Goal: Task Accomplishment & Management: Manage account settings

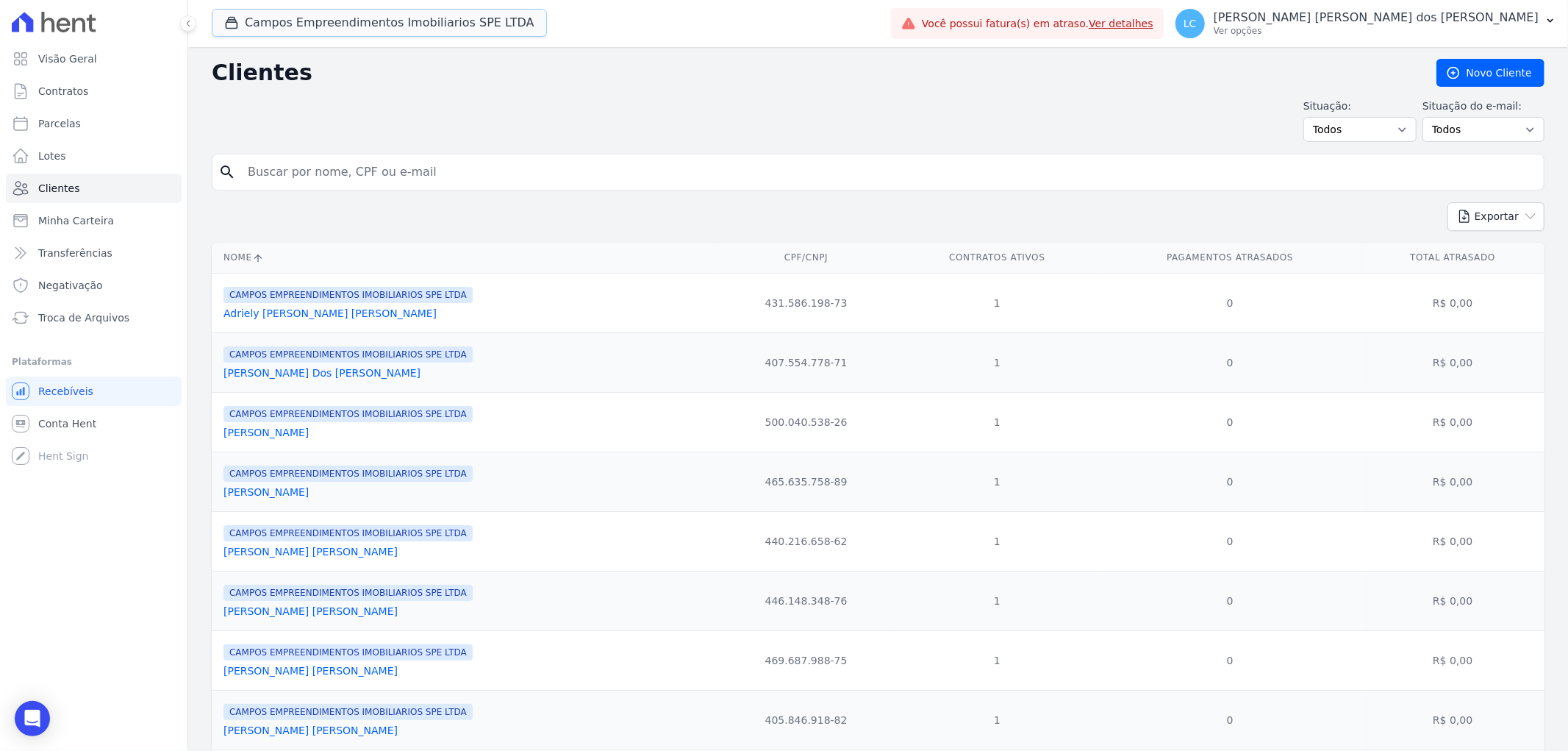
click at [334, 13] on button "Campos Empreendimentos Imobiliarios SPE LTDA" at bounding box center [379, 23] width 335 height 28
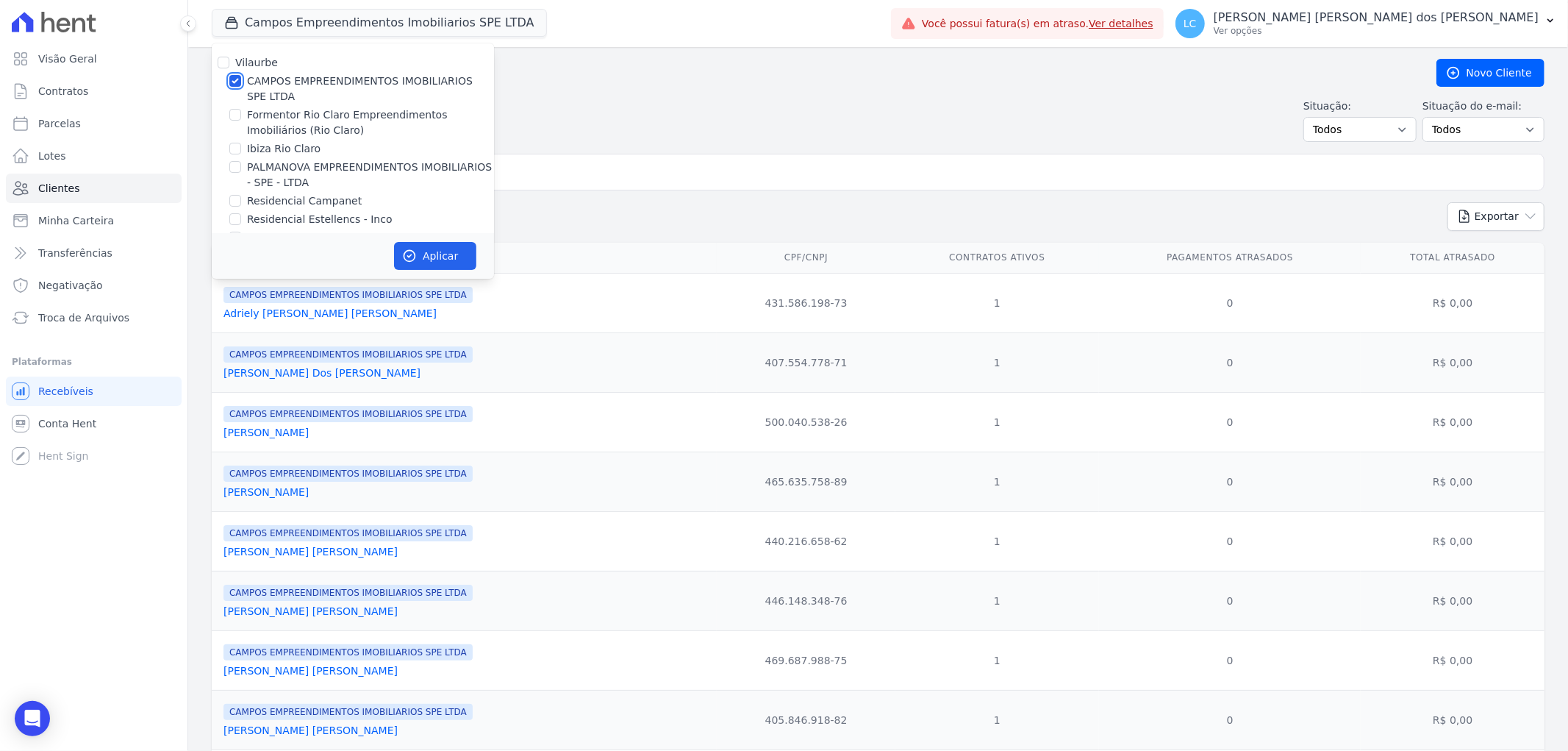
click at [234, 78] on input "CAMPOS EMPREENDIMENTOS IMOBILIARIOS SPE LTDA" at bounding box center [235, 80] width 11 height 11
checkbox input "false"
click at [235, 113] on input "Formentor Rio Claro Empreendimentos Imobiliários (Rio Claro)" at bounding box center [235, 114] width 11 height 11
checkbox input "true"
click at [433, 259] on button "Aplicar" at bounding box center [435, 256] width 82 height 28
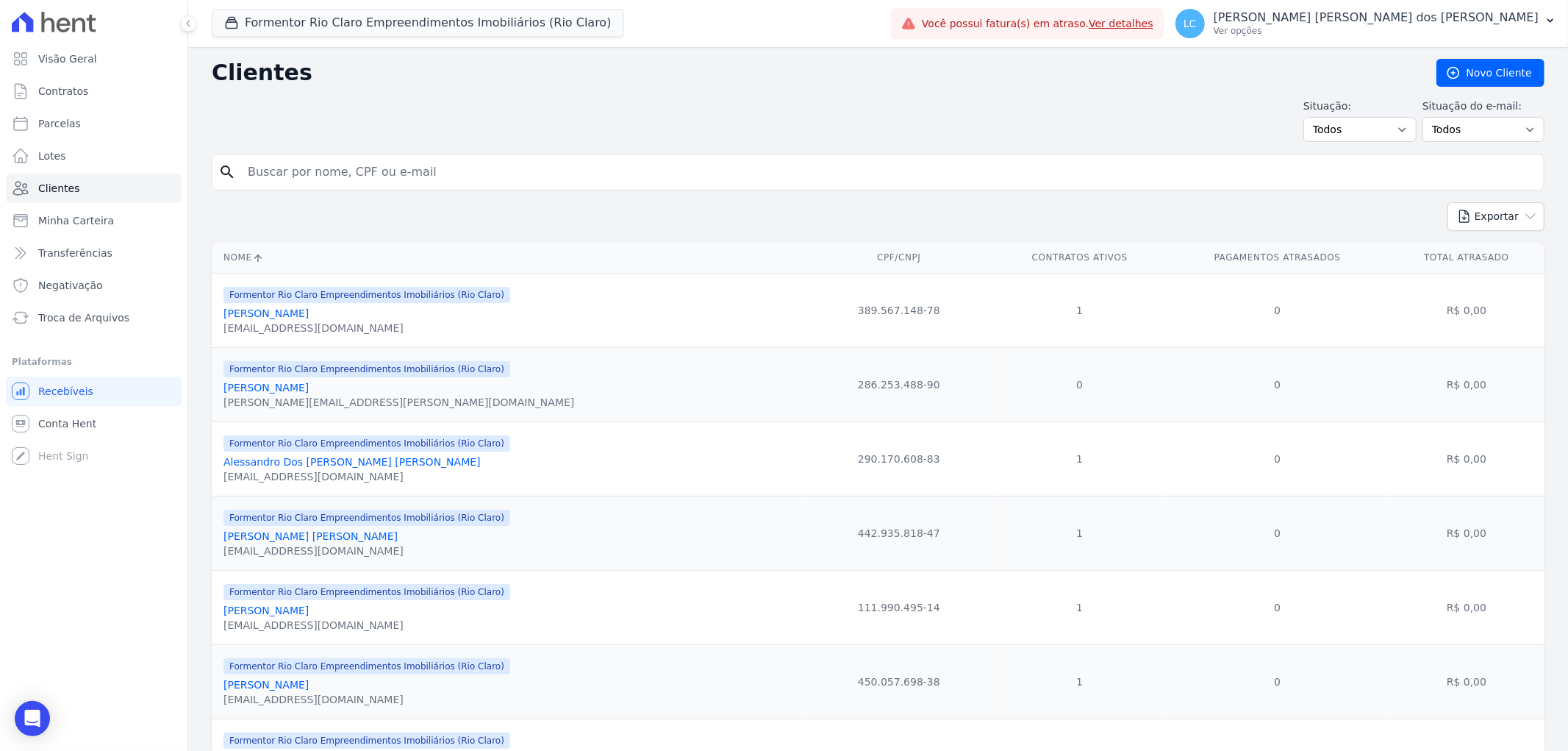
click at [505, 178] on input "search" at bounding box center [889, 172] width 1299 height 30
paste input "[PERSON_NAME]"
type input "[PERSON_NAME]"
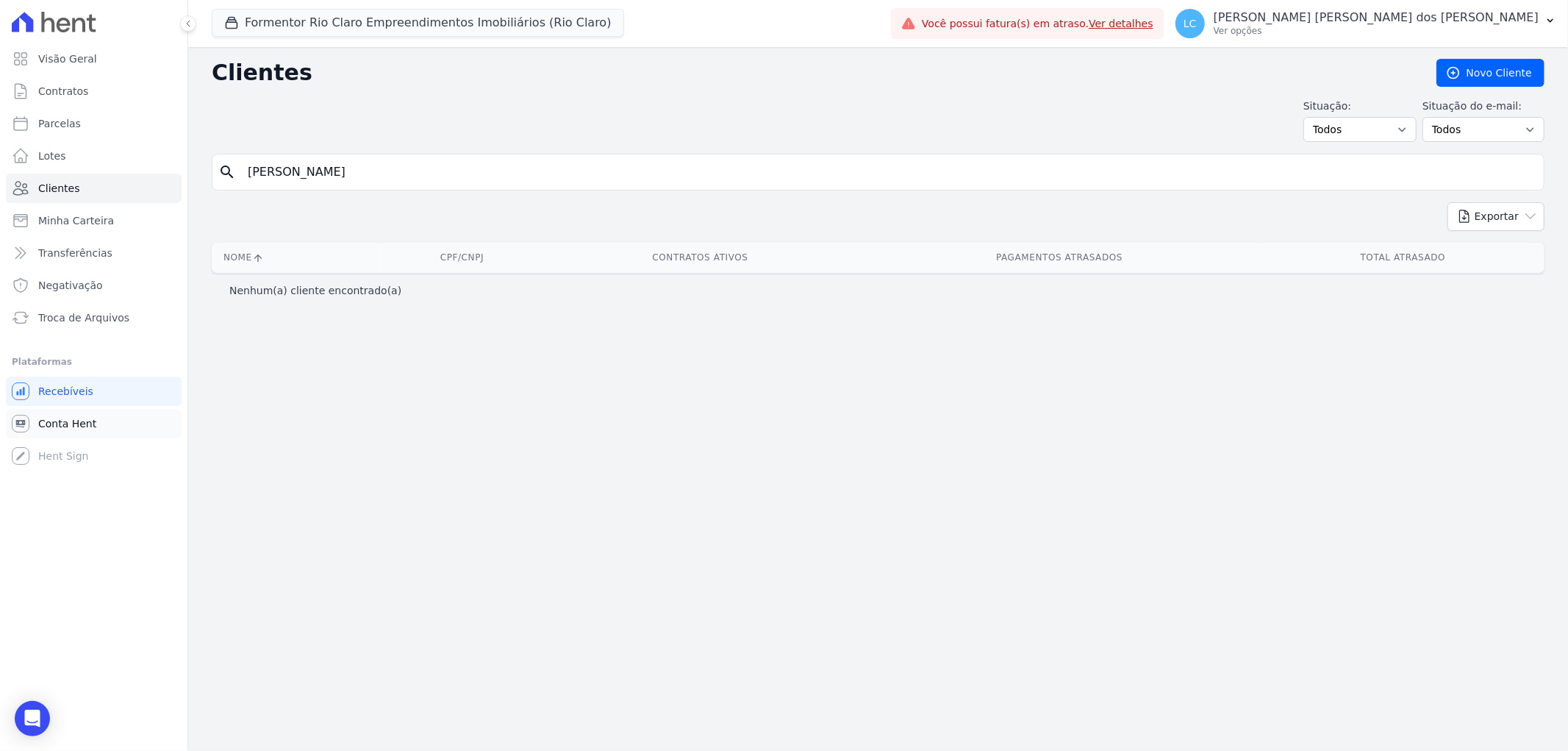
click at [85, 421] on span "Conta Hent" at bounding box center [67, 423] width 58 height 14
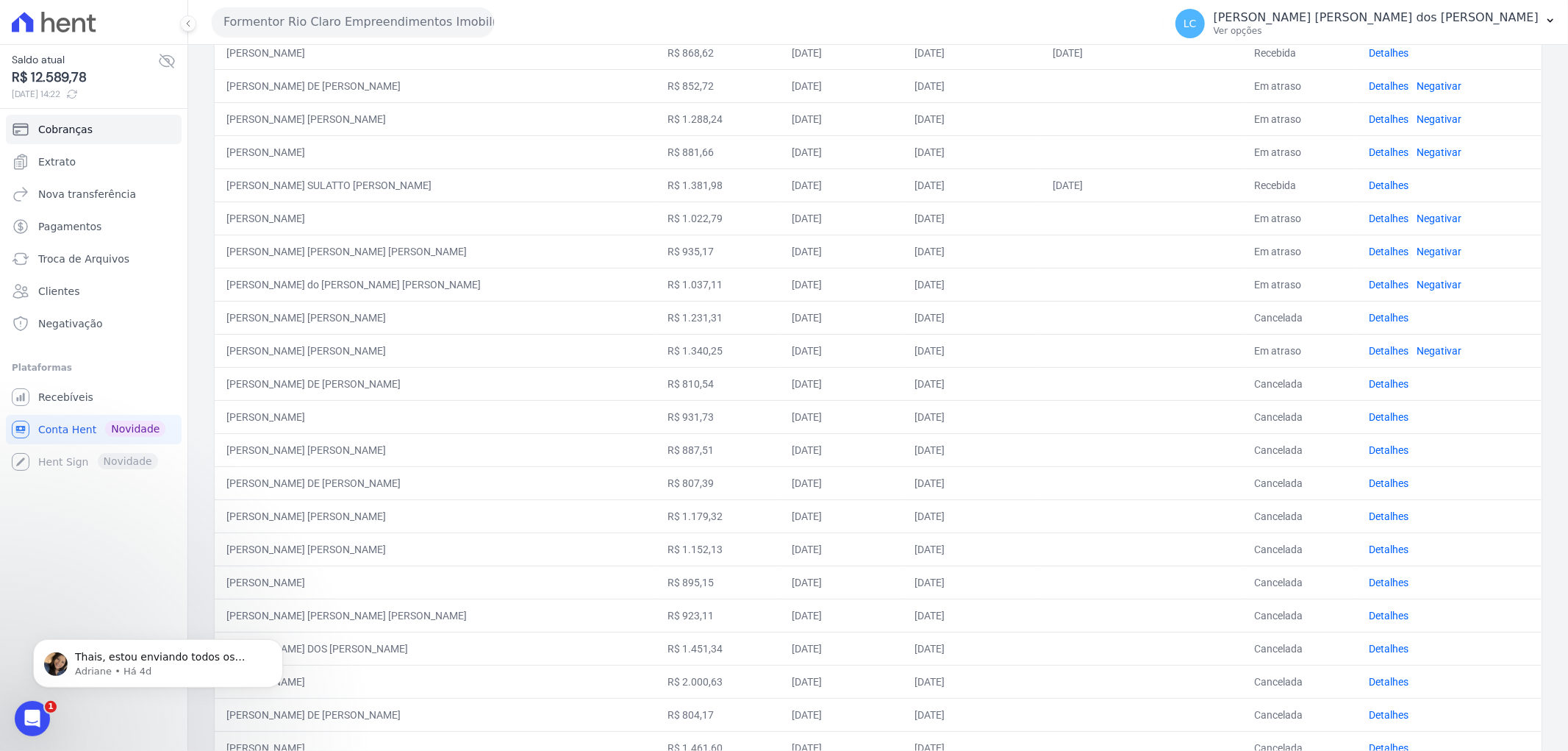
scroll to position [375, 0]
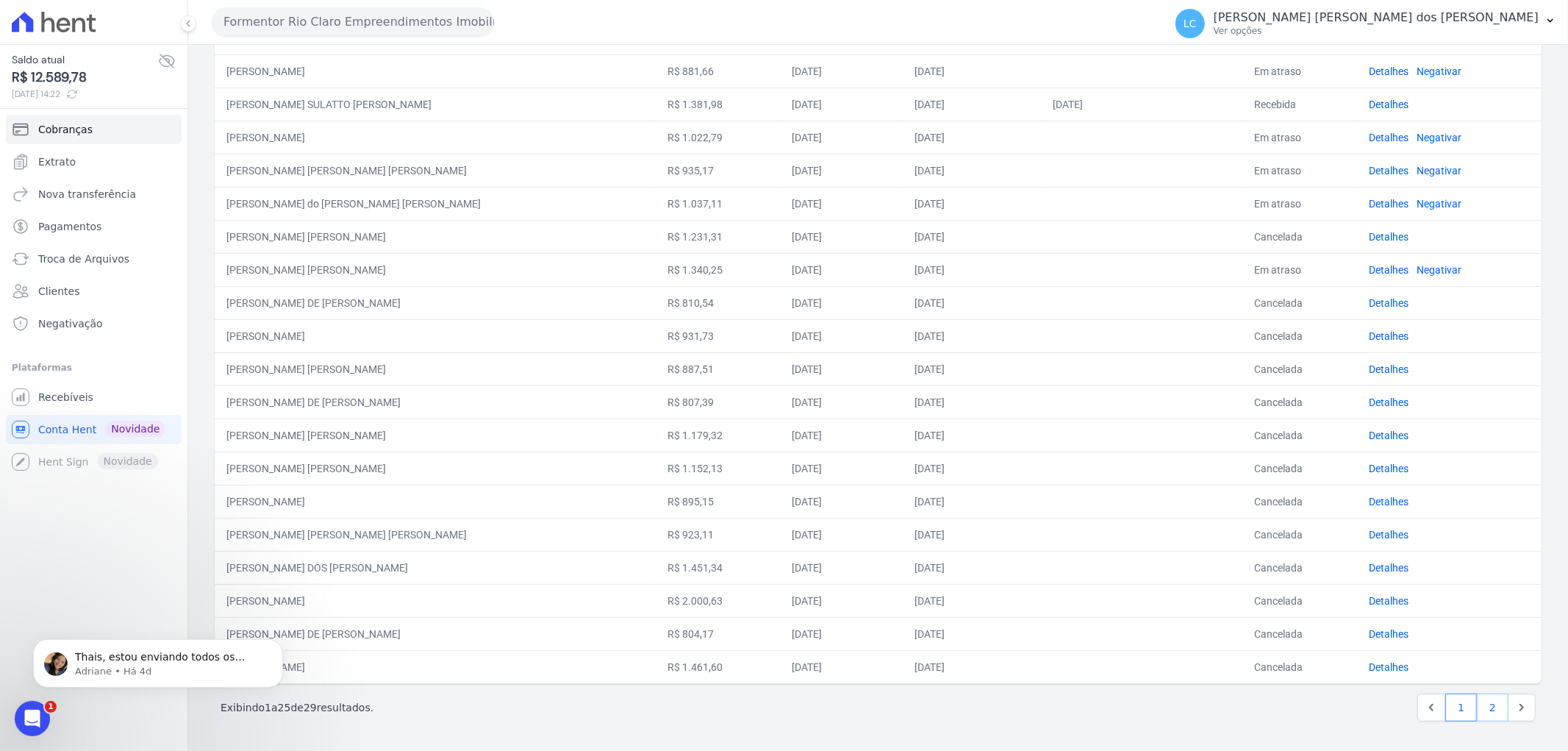
click at [1482, 708] on link "2" at bounding box center [1493, 707] width 32 height 28
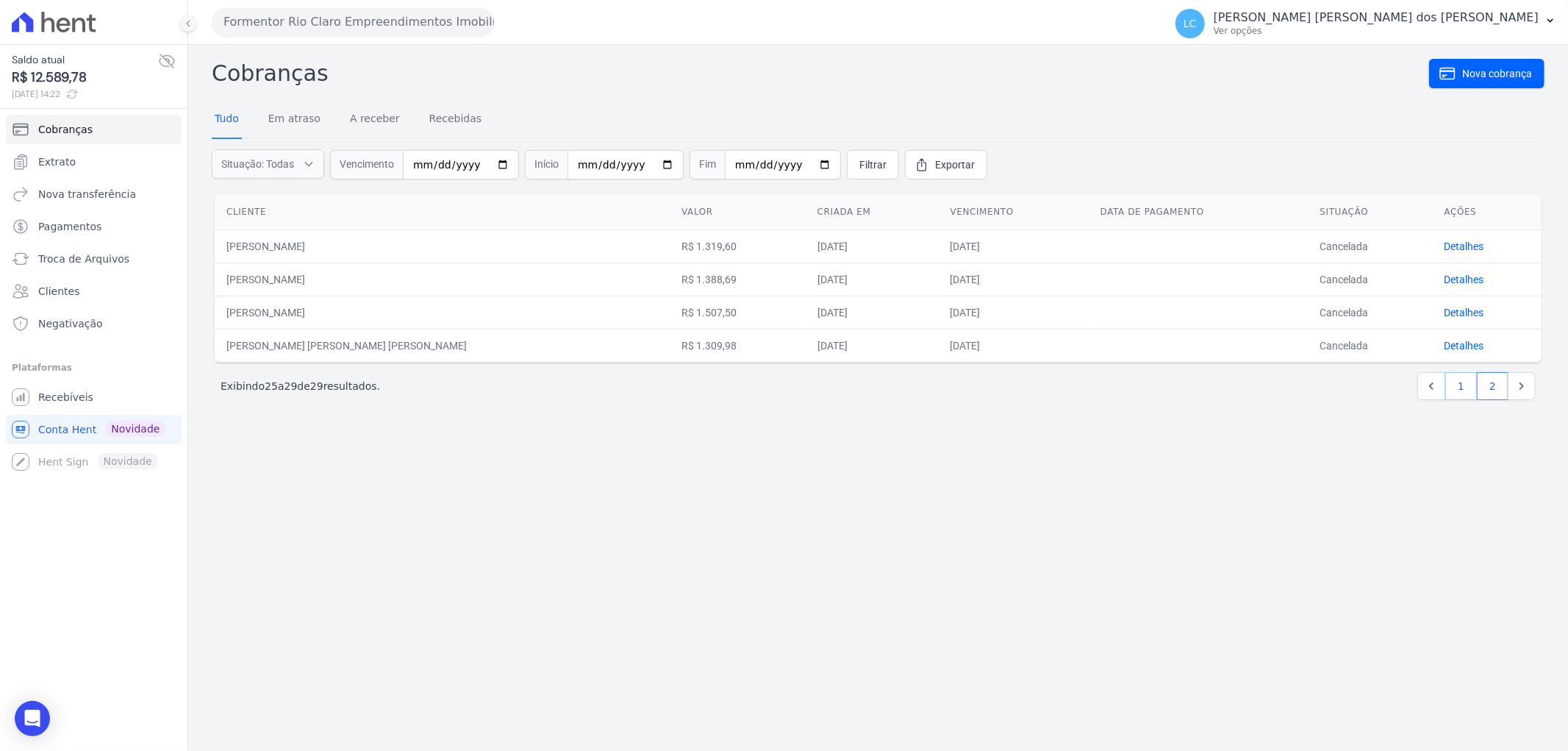
click at [1458, 382] on link "1" at bounding box center [1461, 385] width 32 height 28
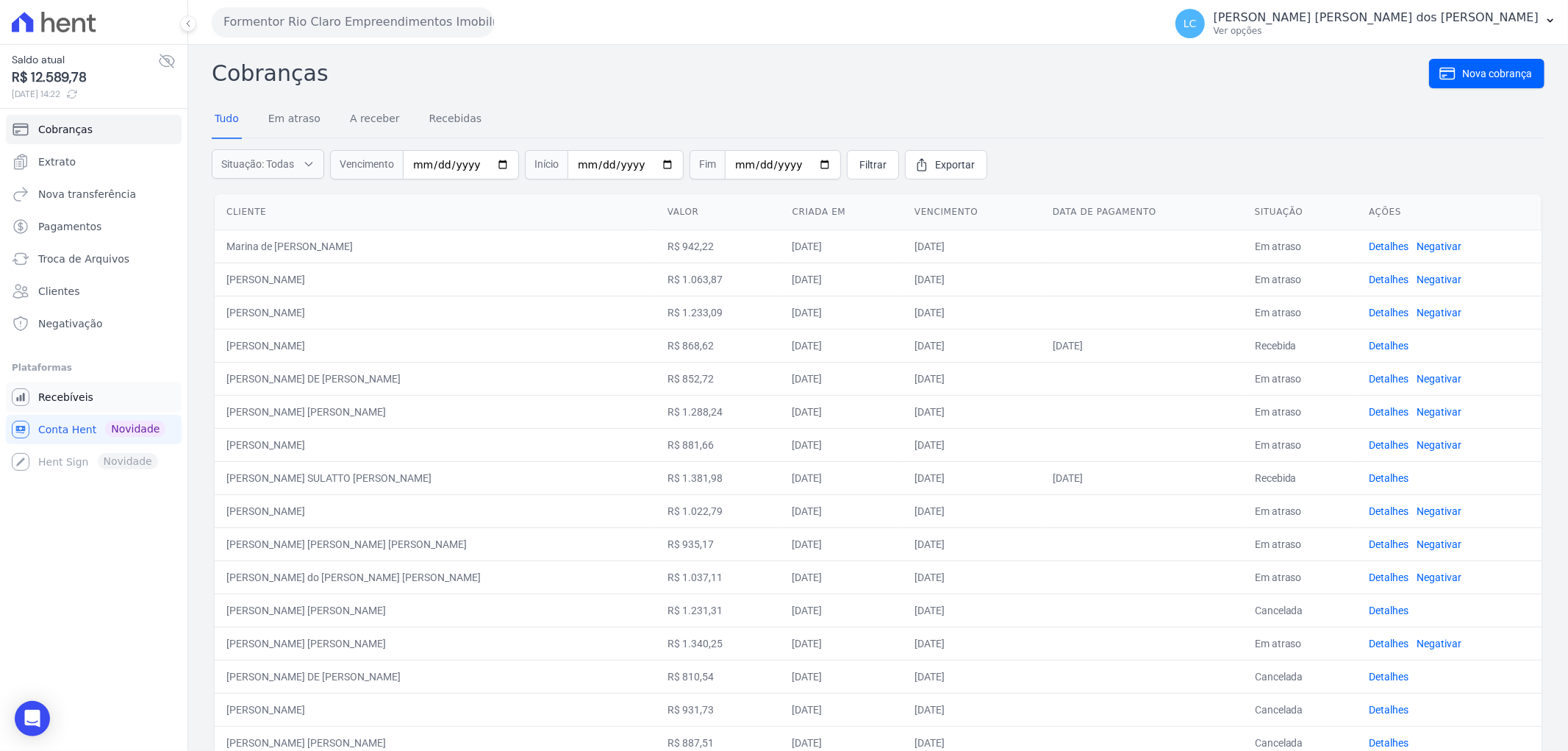
click at [91, 401] on link "Recebíveis" at bounding box center [94, 397] width 176 height 30
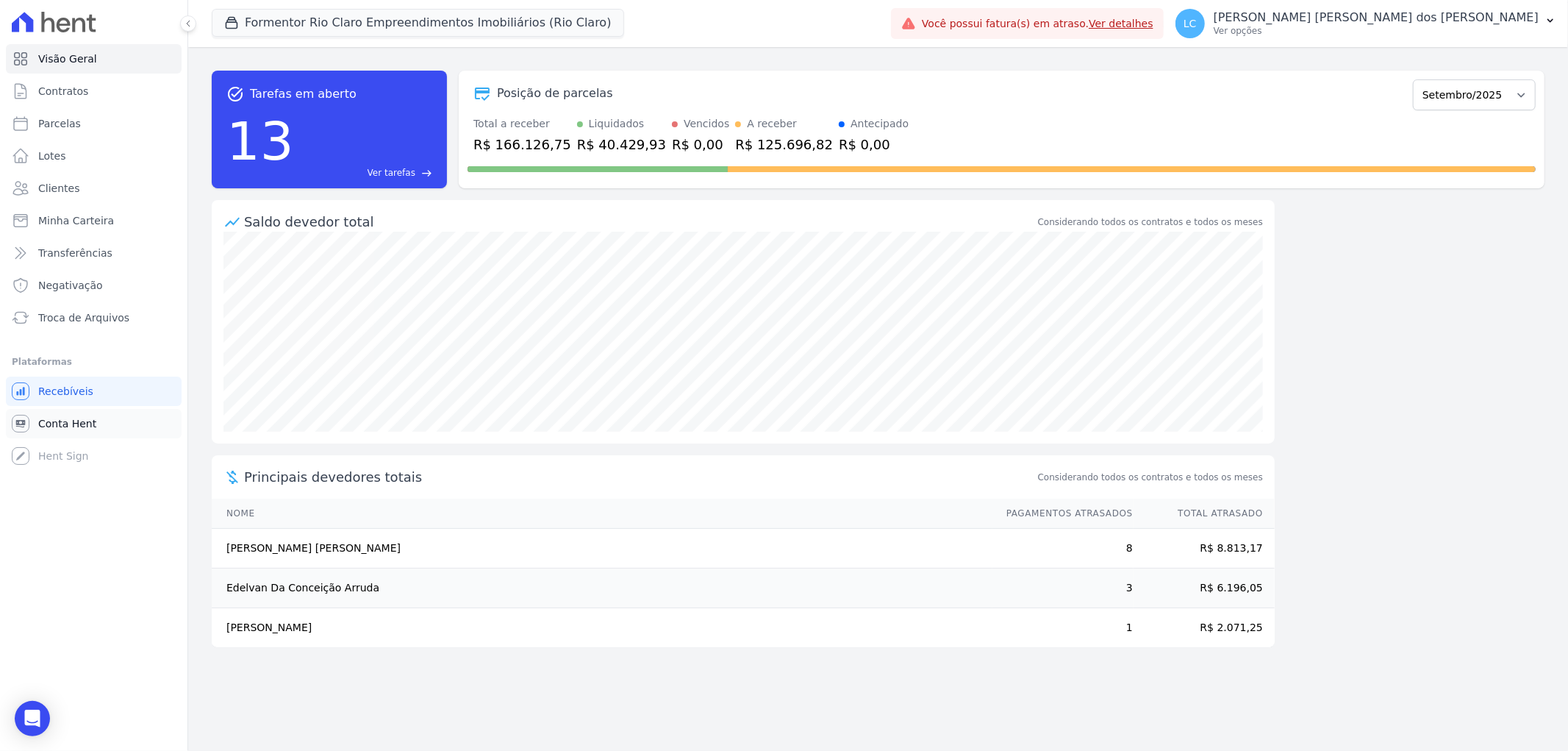
click at [77, 425] on span "Conta Hent" at bounding box center [67, 423] width 58 height 14
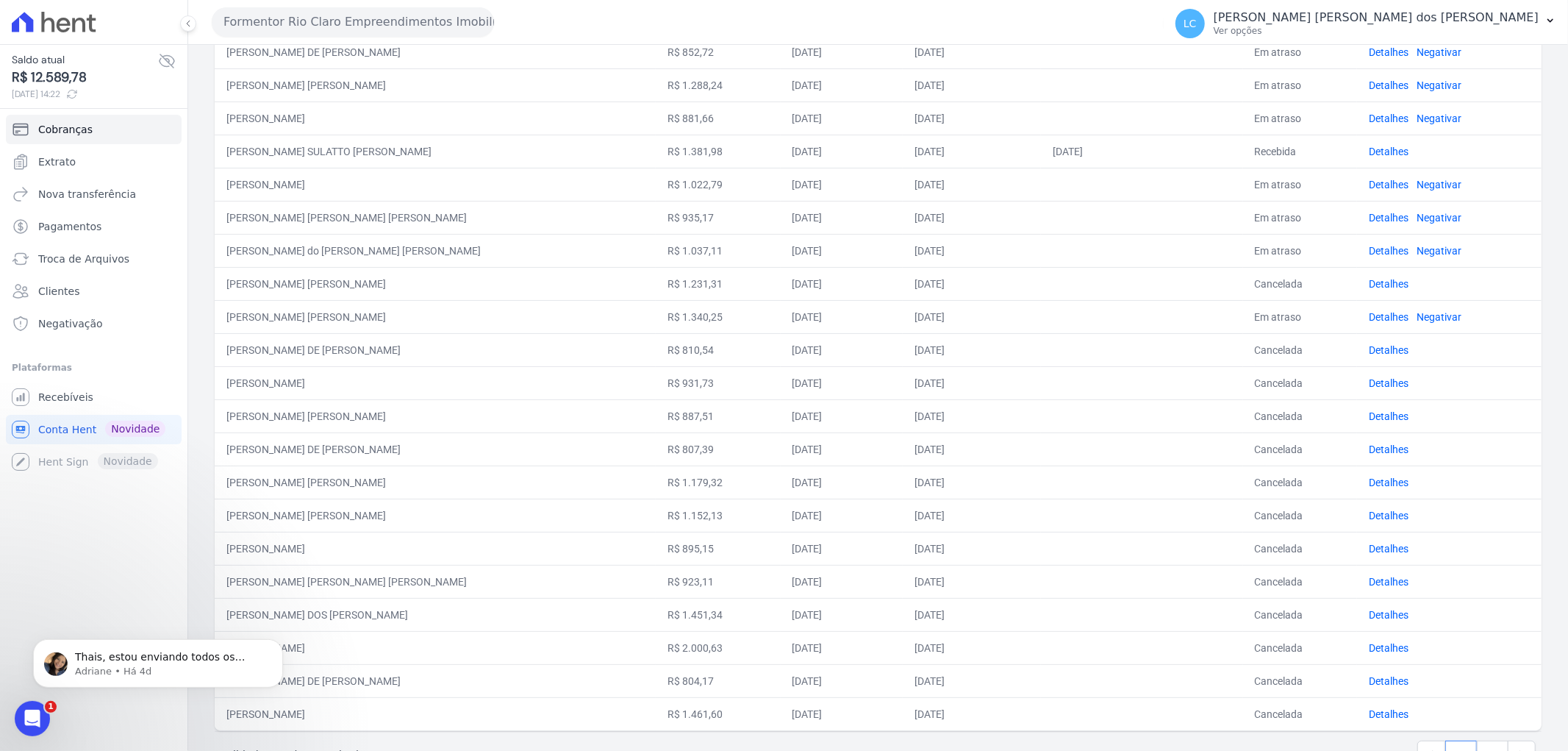
scroll to position [375, 0]
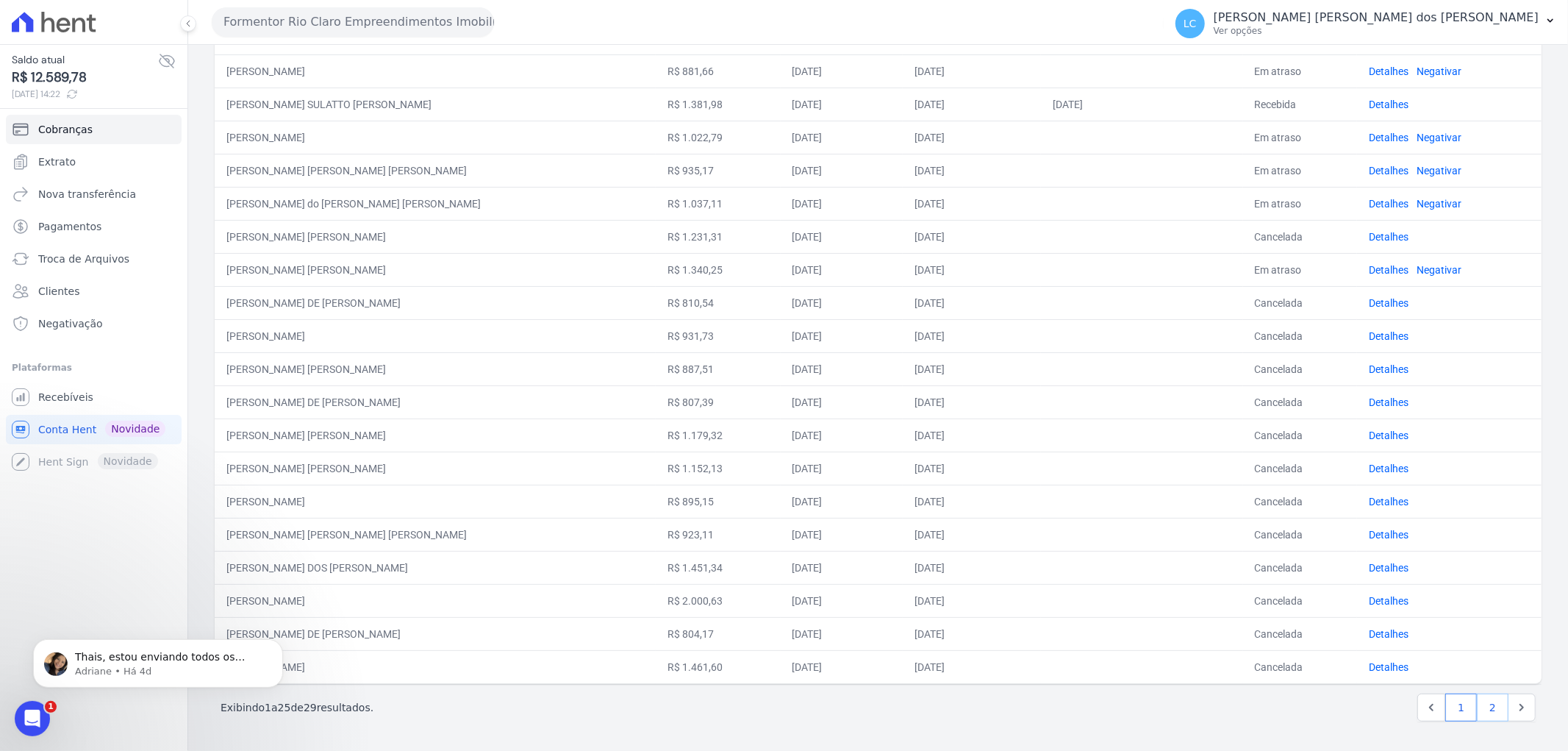
click at [1481, 705] on link "2" at bounding box center [1493, 707] width 32 height 28
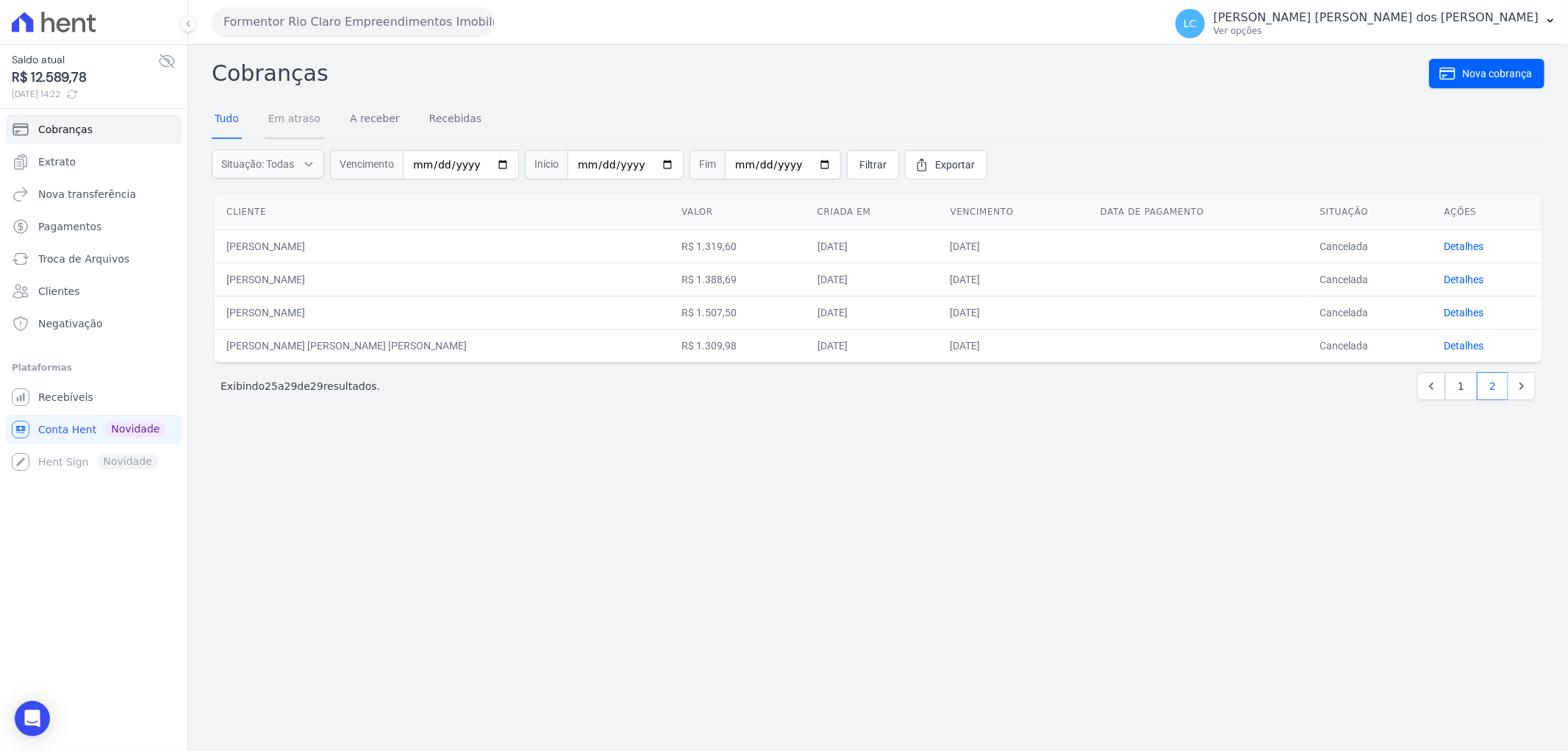
click at [279, 117] on link "Em atraso" at bounding box center [294, 120] width 58 height 38
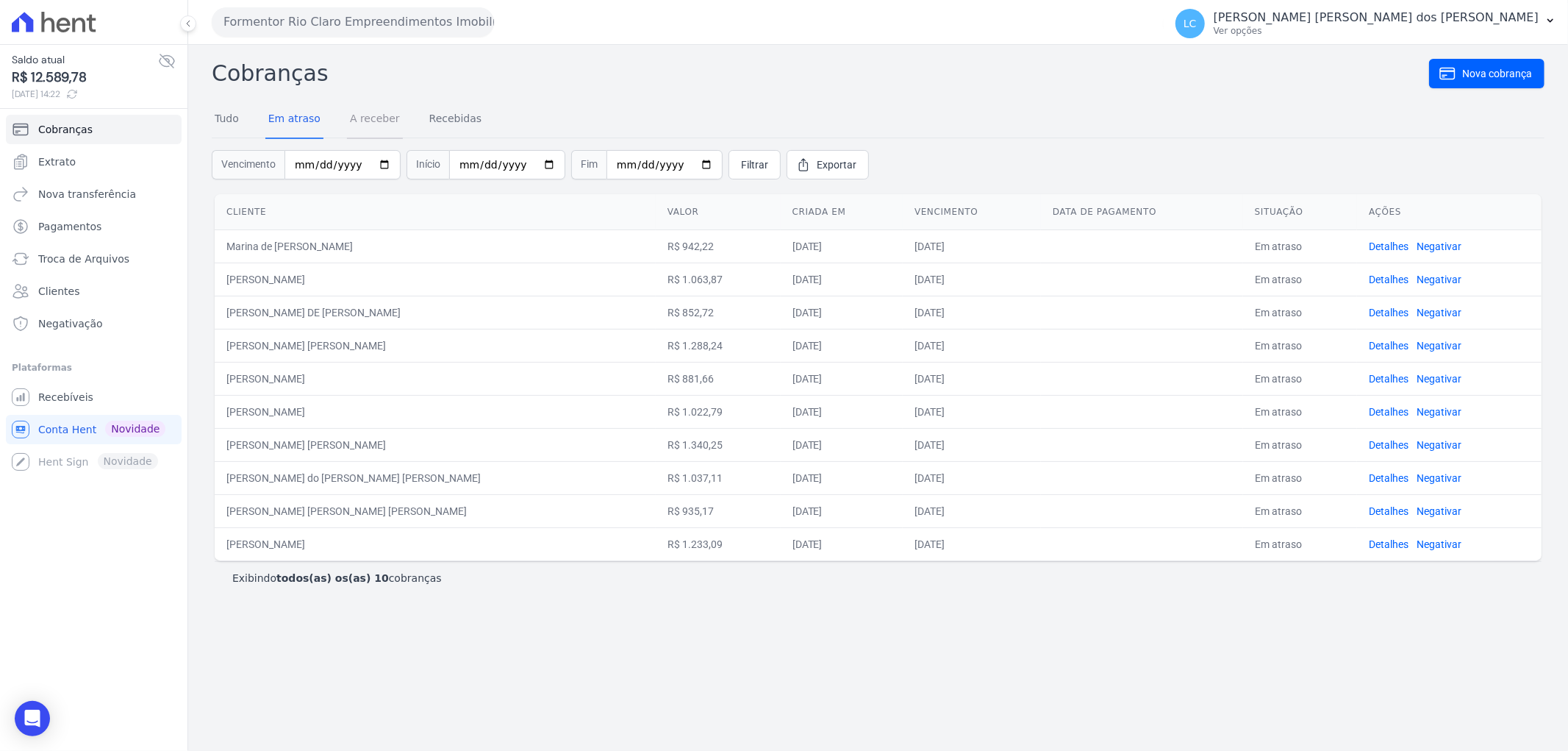
click at [362, 122] on link "A receber" at bounding box center [375, 120] width 56 height 38
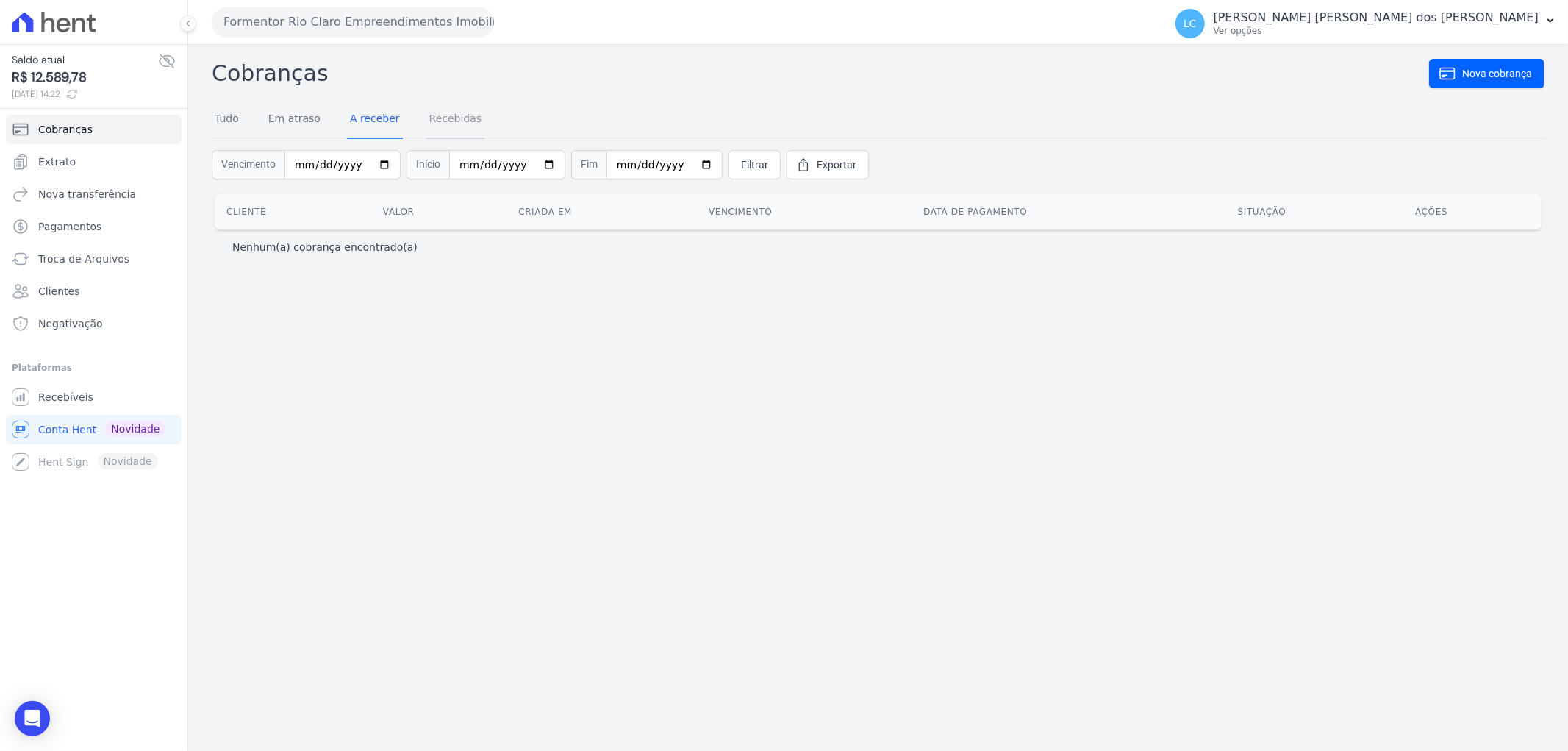
click at [447, 114] on link "Recebidas" at bounding box center [455, 120] width 59 height 38
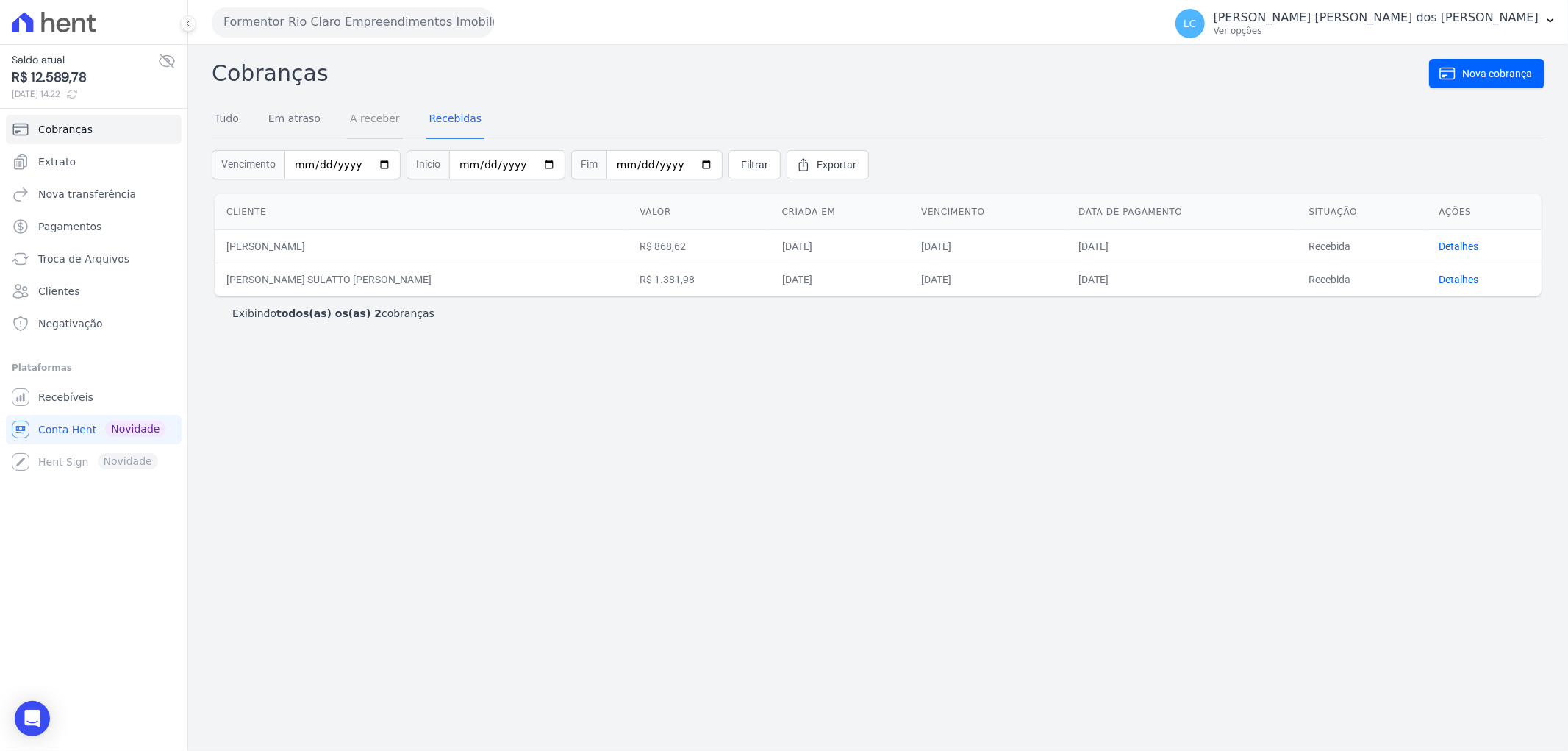
click at [378, 125] on link "A receber" at bounding box center [375, 120] width 56 height 38
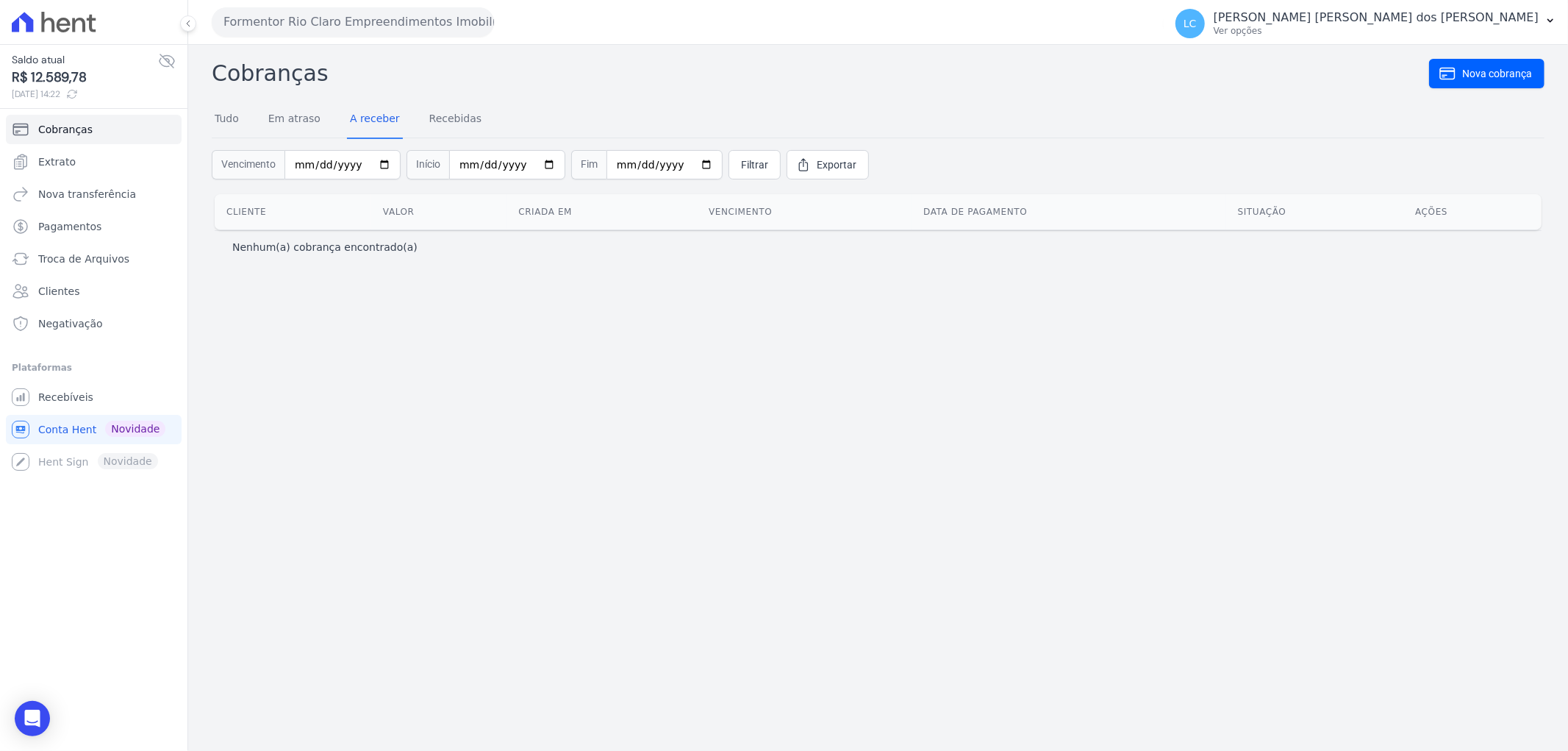
click at [257, 11] on button "Formentor Rio Claro Empreendimentos Imobiliários (Rio Claro)" at bounding box center [353, 22] width 283 height 30
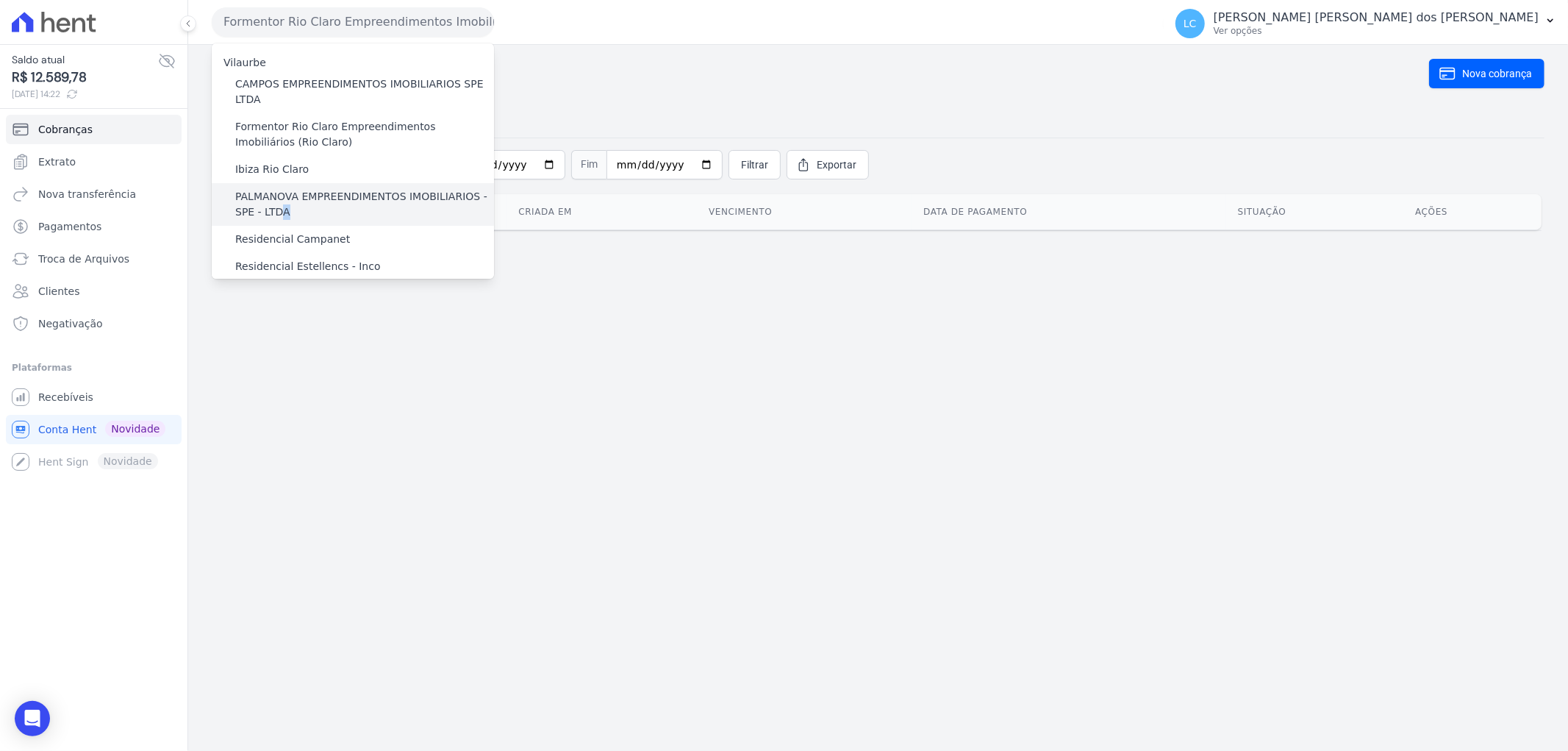
click at [282, 203] on label "PALMANOVA EMPREENDIMENTOS IMOBILIARIOS - SPE - LTDA" at bounding box center [365, 204] width 259 height 31
click at [353, 202] on label "PALMANOVA EMPREENDIMENTOS IMOBILIARIOS - SPE - LTDA" at bounding box center [365, 204] width 259 height 31
click at [0, 0] on input "PALMANOVA EMPREENDIMENTOS IMOBILIARIOS - SPE - LTDA" at bounding box center [0, 0] width 0 height 0
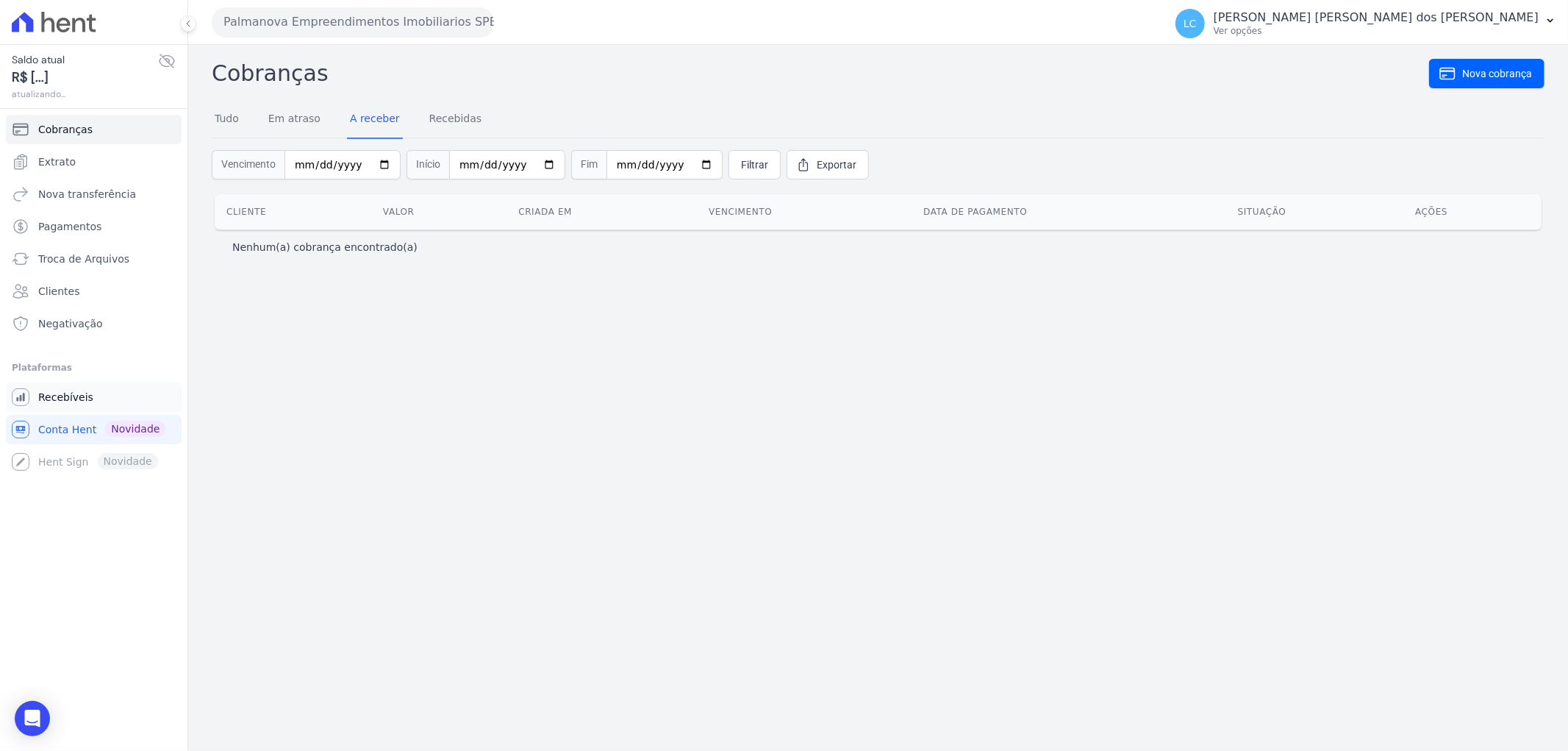
click at [79, 387] on link "Recebíveis" at bounding box center [94, 397] width 176 height 30
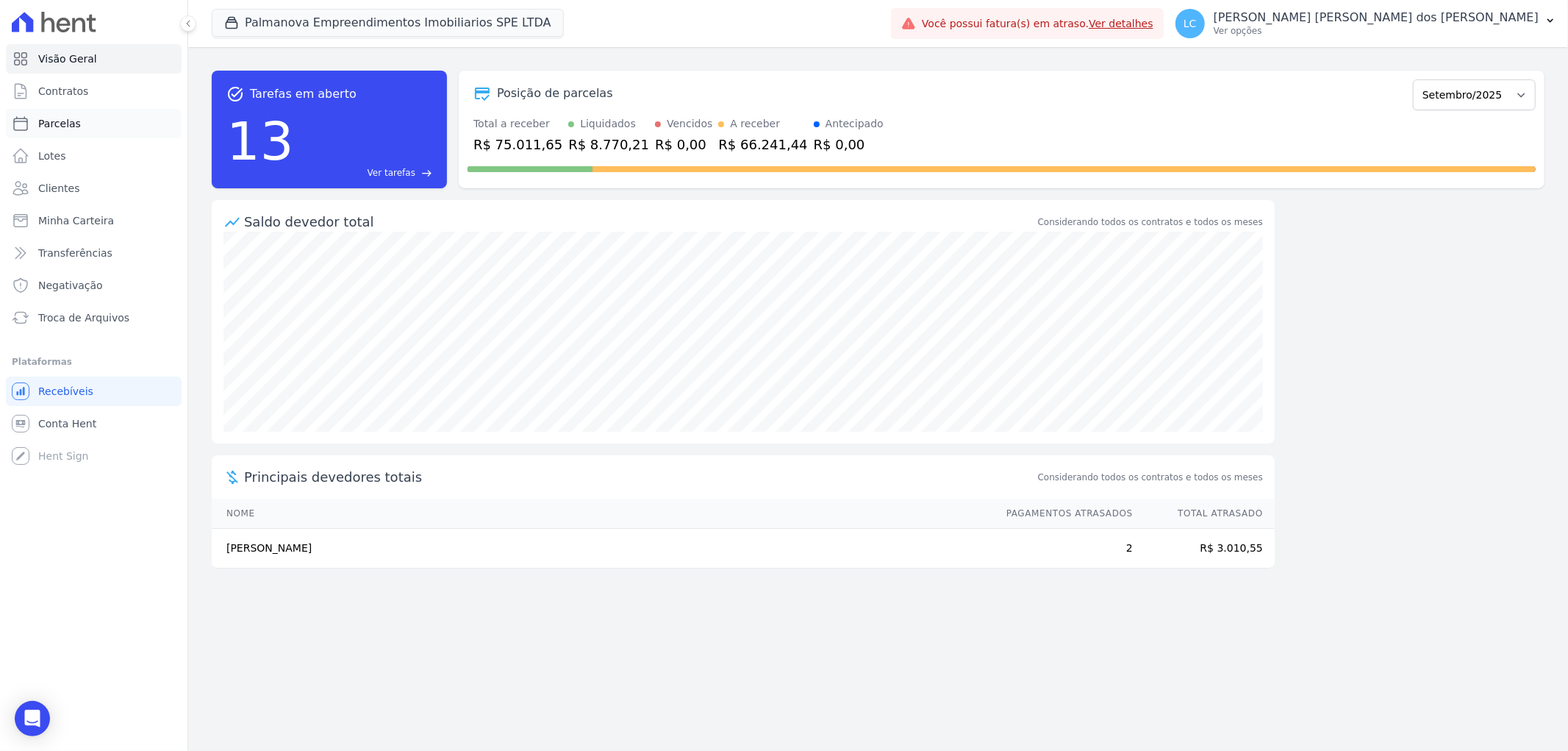
click at [93, 126] on link "Parcelas" at bounding box center [94, 123] width 176 height 30
select select
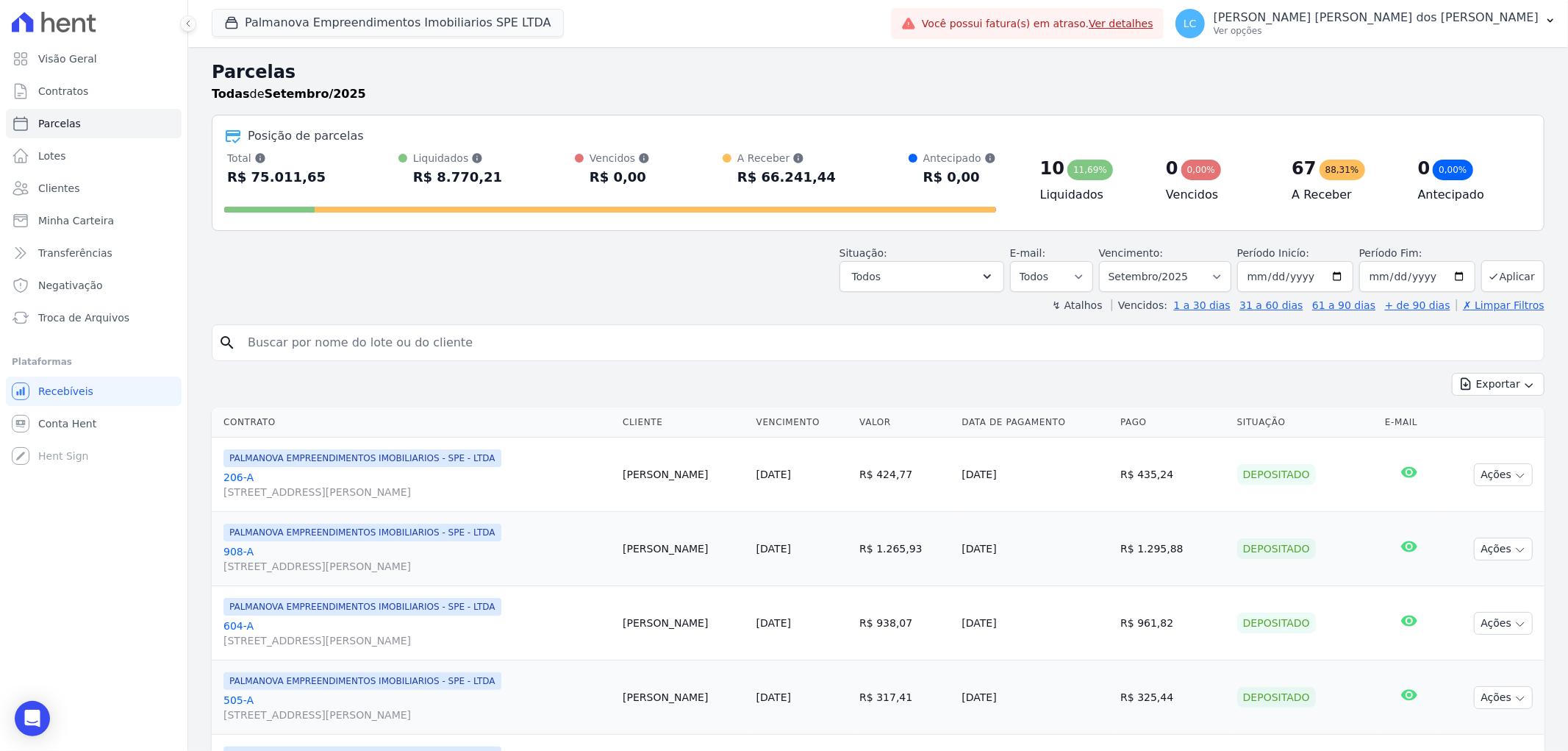
click at [485, 350] on input "search" at bounding box center [889, 343] width 1299 height 30
paste input "[PERSON_NAME]"
type input "[PERSON_NAME]"
select select
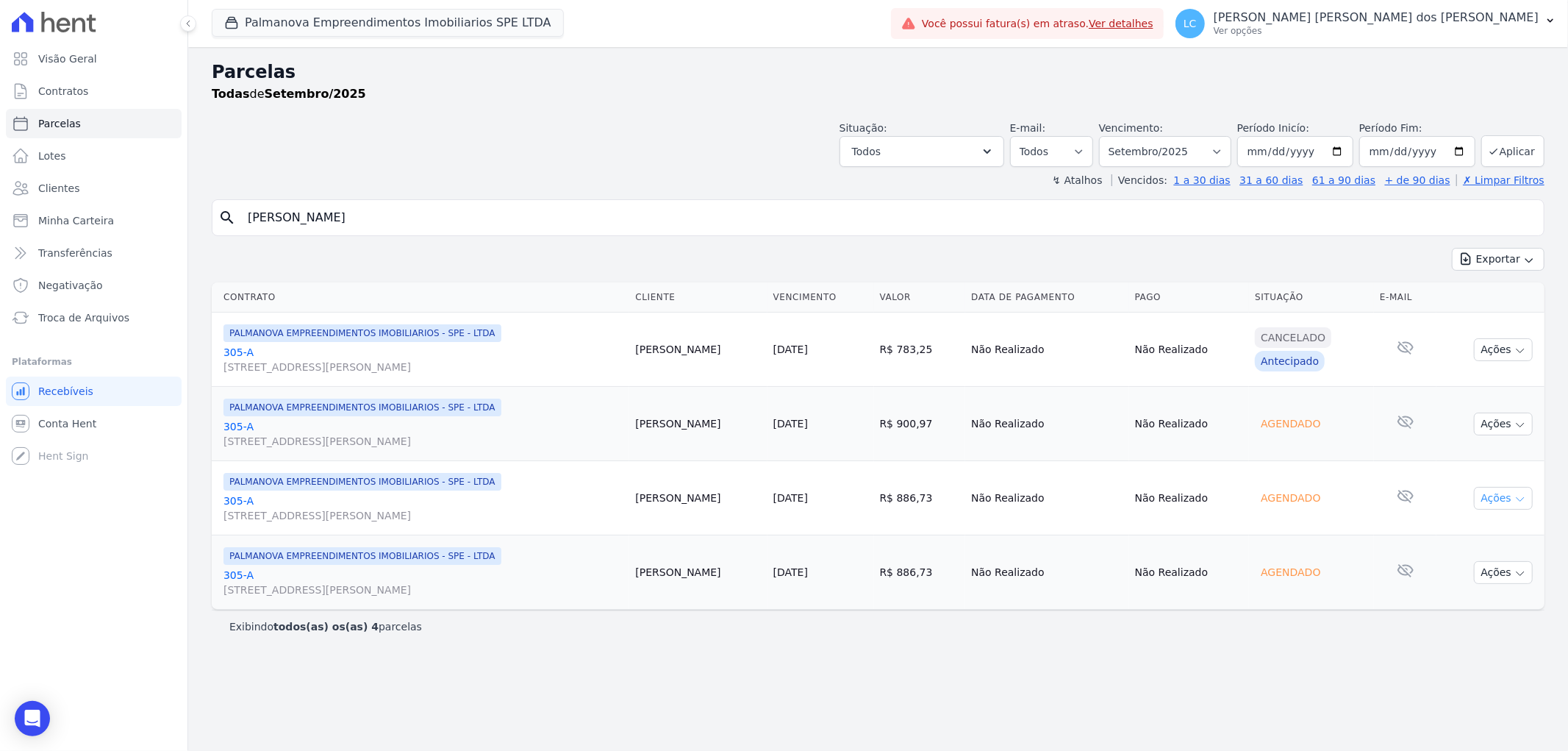
click at [1512, 504] on button "Ações" at bounding box center [1503, 498] width 59 height 23
click at [1509, 430] on button "Ações" at bounding box center [1503, 424] width 59 height 23
click at [1340, 579] on div "Agendado" at bounding box center [1311, 572] width 113 height 21
click at [1500, 569] on button "Ações" at bounding box center [1503, 573] width 59 height 23
click at [1500, 424] on button "Ações" at bounding box center [1503, 424] width 59 height 23
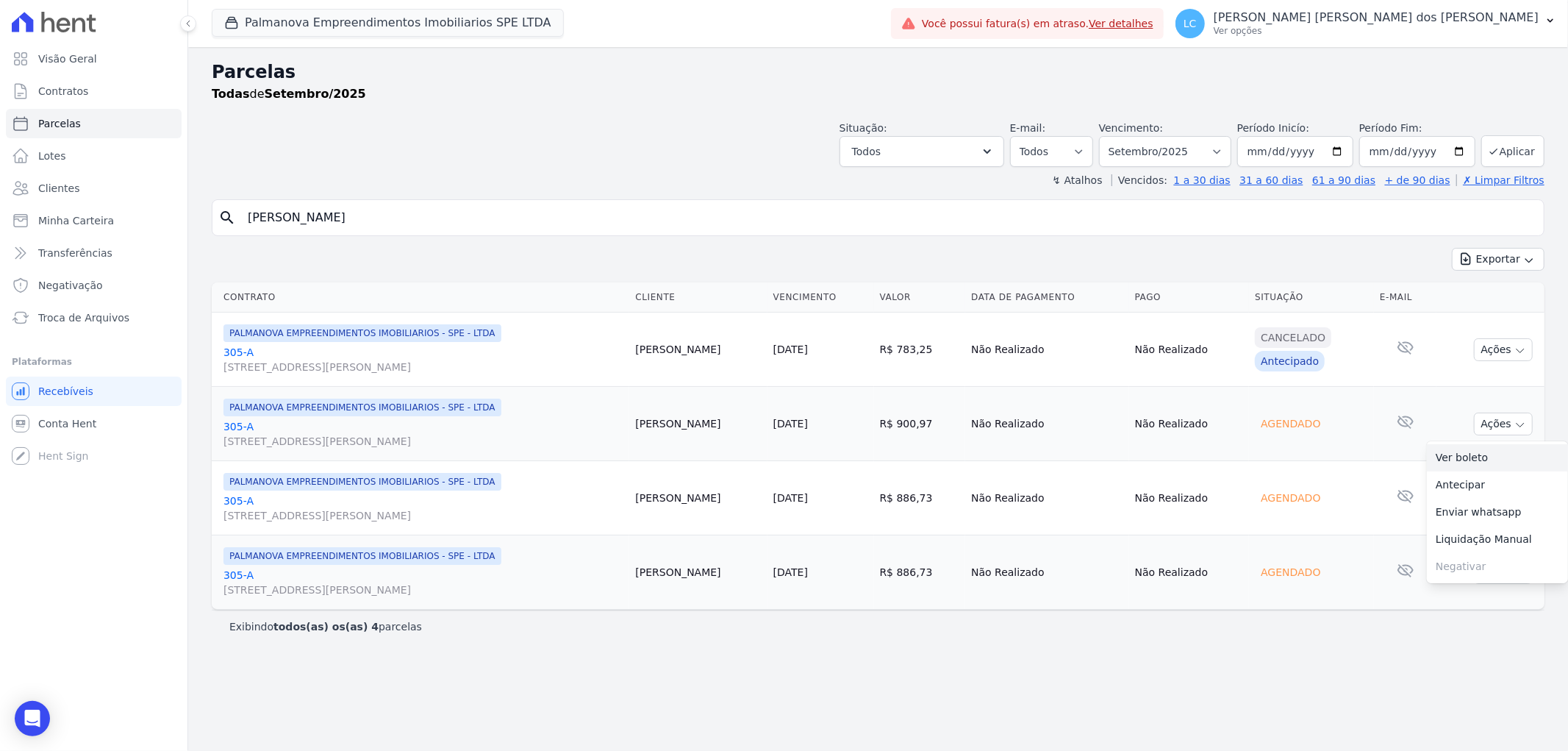
click at [1483, 451] on link "Ver boleto" at bounding box center [1497, 458] width 141 height 27
